Goal: Transaction & Acquisition: Book appointment/travel/reservation

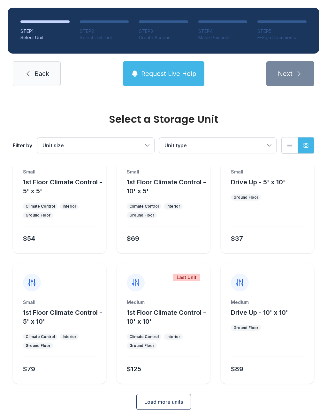
scroll to position [34, 0]
click at [149, 143] on button "Unit size" at bounding box center [95, 145] width 117 height 15
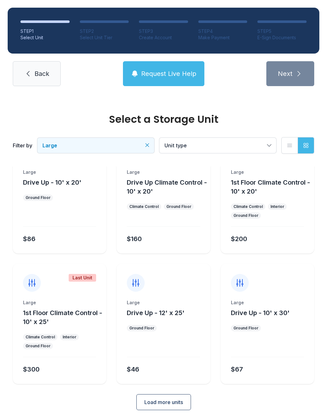
click at [174, 181] on span "Drive Up Climate Control - 10' x 20'" at bounding box center [167, 187] width 80 height 17
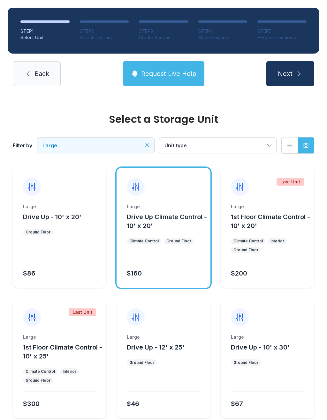
scroll to position [0, 0]
click at [177, 214] on span "Drive Up Climate Control - 10' x 20'" at bounding box center [167, 221] width 80 height 17
click at [170, 269] on div "$160" at bounding box center [162, 272] width 76 height 11
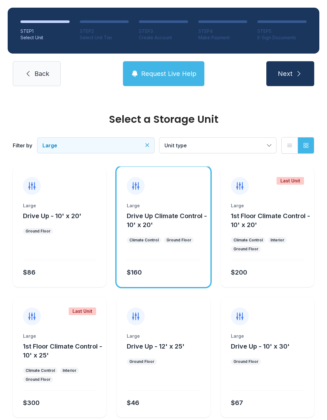
scroll to position [1, 0]
click at [166, 200] on div "Large Drive Up Climate Control - 10' x 20' Climate Control Ground Floor $160" at bounding box center [164, 227] width 94 height 120
click at [183, 198] on div "Large Drive Up Climate Control - 10' x 20' Climate Control Ground Floor $160" at bounding box center [164, 227] width 94 height 120
click at [180, 206] on div "Large" at bounding box center [163, 205] width 73 height 6
click at [170, 275] on div "$160" at bounding box center [162, 270] width 76 height 11
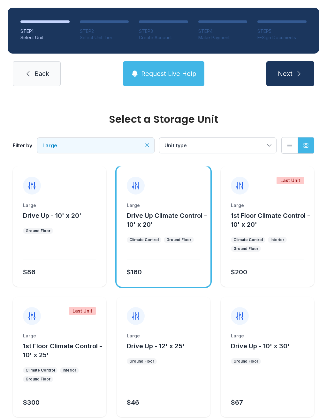
click at [170, 199] on div "Large Drive Up Climate Control - 10' x 20' Climate Control Ground Floor $160" at bounding box center [164, 227] width 94 height 120
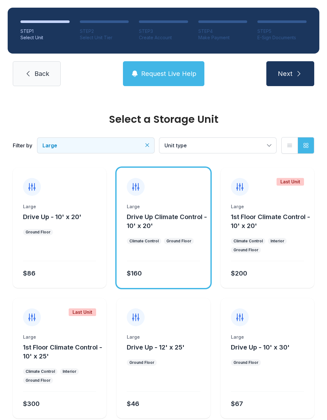
scroll to position [0, 0]
click at [173, 209] on div "Large" at bounding box center [163, 207] width 73 height 6
click at [176, 217] on span "Drive Up Climate Control - 10' x 20'" at bounding box center [167, 221] width 80 height 17
click at [176, 216] on span "Drive Up Climate Control - 10' x 20'" at bounding box center [167, 221] width 80 height 17
click at [184, 211] on div "Large Drive Up Climate Control - 10' x 20'" at bounding box center [163, 217] width 73 height 27
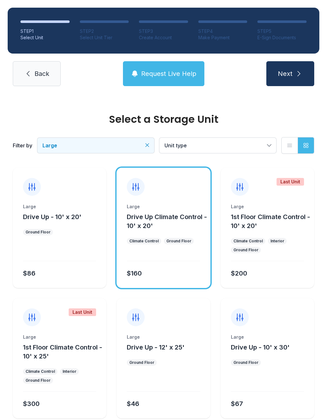
click at [184, 211] on div "Large Drive Up Climate Control - 10' x 20'" at bounding box center [163, 217] width 73 height 27
click at [181, 208] on div "Large" at bounding box center [163, 207] width 73 height 6
click at [305, 63] on button "Next" at bounding box center [290, 73] width 48 height 25
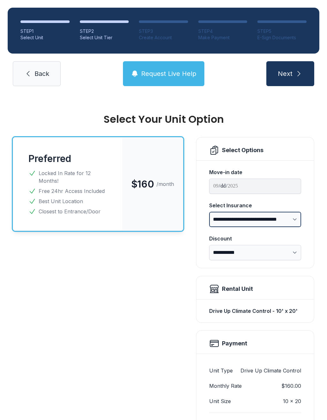
click at [293, 220] on select "**********" at bounding box center [255, 219] width 92 height 15
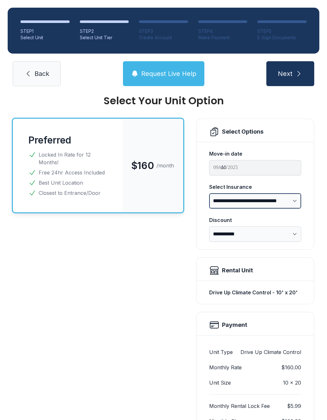
scroll to position [14, 0]
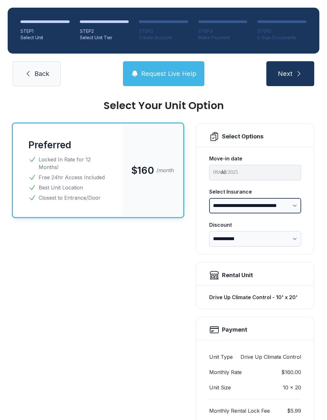
click at [296, 211] on select "**********" at bounding box center [255, 205] width 92 height 15
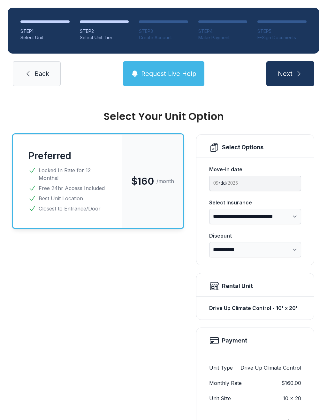
scroll to position [1, 0]
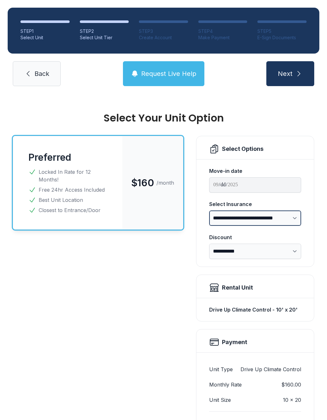
click at [291, 217] on select "**********" at bounding box center [255, 218] width 92 height 15
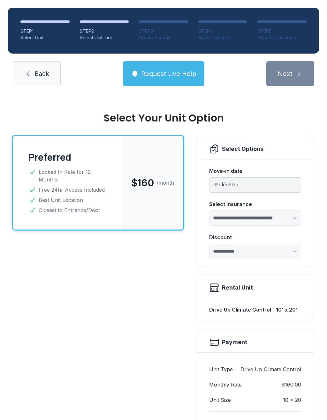
select select "*****"
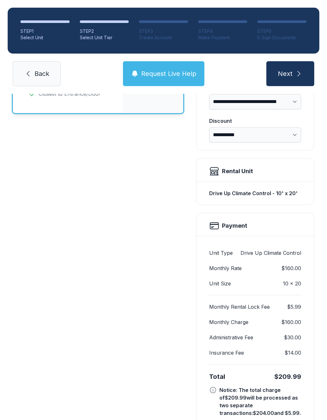
scroll to position [117, 0]
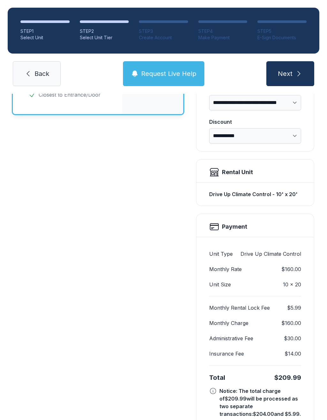
click at [34, 78] on link "Back" at bounding box center [37, 73] width 48 height 25
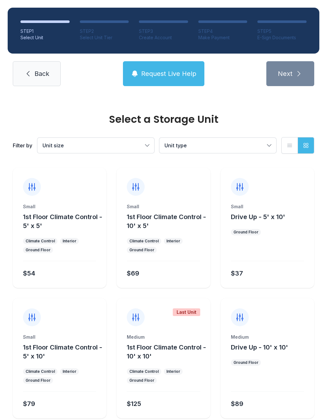
click at [151, 147] on button "Unit size" at bounding box center [95, 145] width 117 height 15
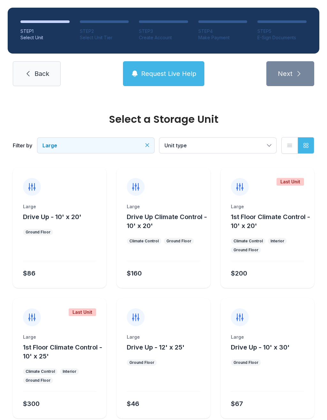
click at [173, 207] on div "Large" at bounding box center [163, 207] width 73 height 6
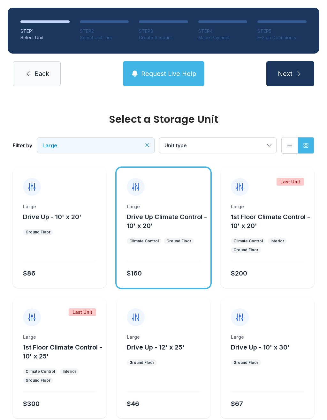
click at [293, 72] on button "Next" at bounding box center [290, 73] width 48 height 25
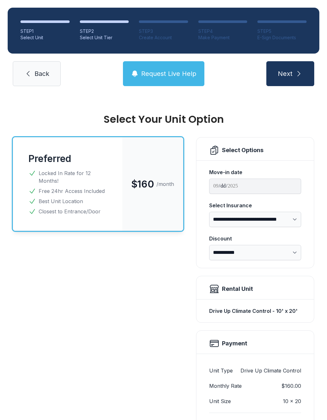
click at [43, 76] on span "Back" at bounding box center [41, 73] width 15 height 9
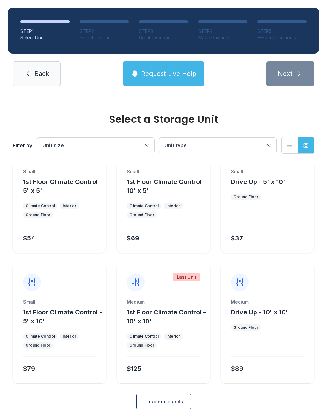
scroll to position [34, 0]
click at [182, 401] on span "Load more units" at bounding box center [163, 403] width 39 height 8
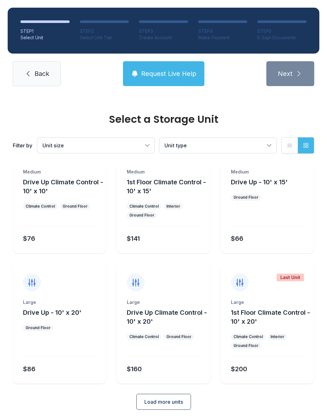
scroll to position [296, 0]
click at [177, 402] on span "Load more units" at bounding box center [163, 403] width 39 height 8
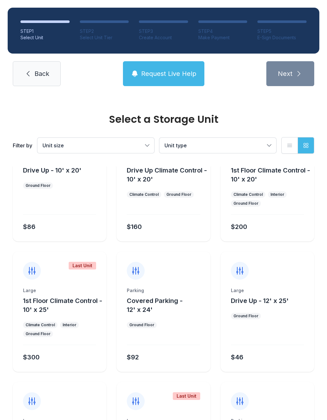
scroll to position [440, 0]
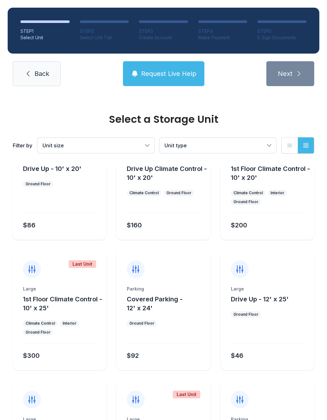
click at [187, 84] on button "Request Live Help" at bounding box center [163, 73] width 81 height 25
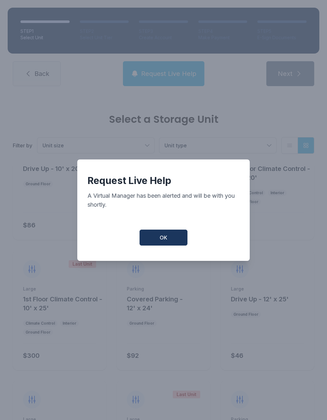
click at [169, 238] on button "OK" at bounding box center [164, 238] width 48 height 16
